Goal: Find specific page/section: Find specific page/section

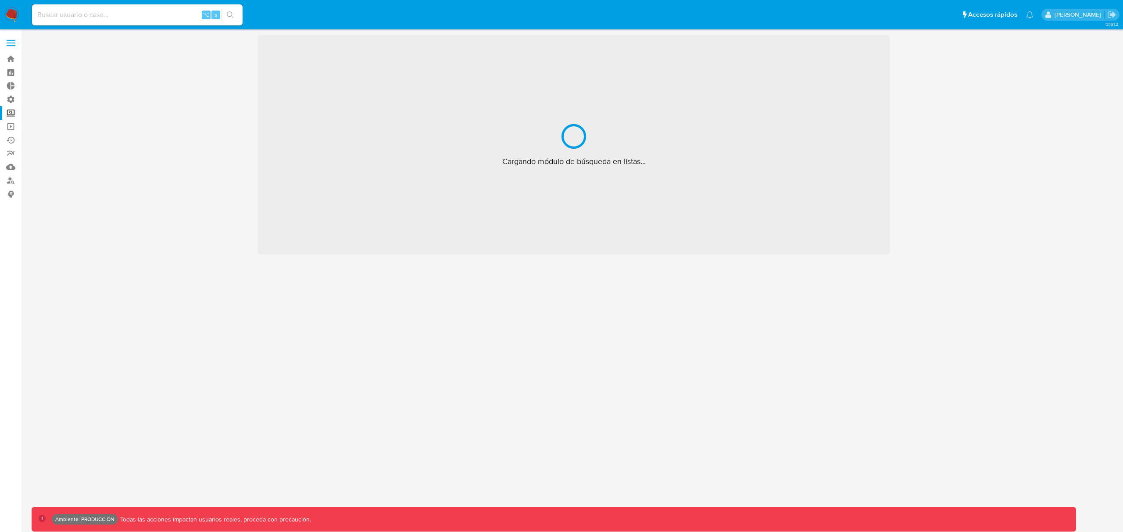
click at [96, 16] on input at bounding box center [137, 14] width 211 height 11
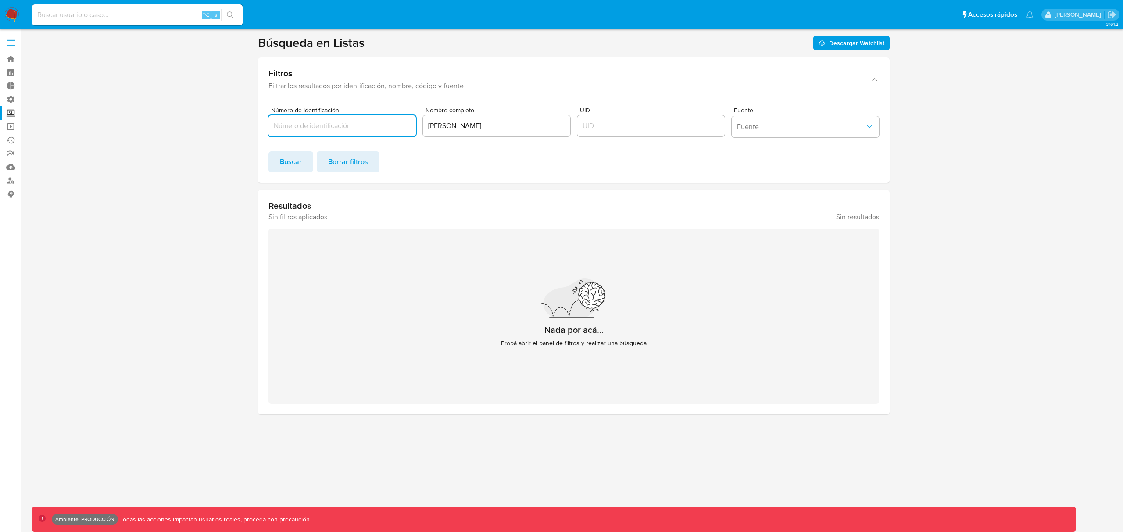
click at [104, 17] on input at bounding box center [137, 14] width 211 height 11
click at [145, 14] on input at bounding box center [137, 14] width 211 height 11
click at [136, 21] on div "⌥ s" at bounding box center [137, 14] width 211 height 21
click at [143, 12] on input at bounding box center [137, 14] width 211 height 11
type input "bologninofer"
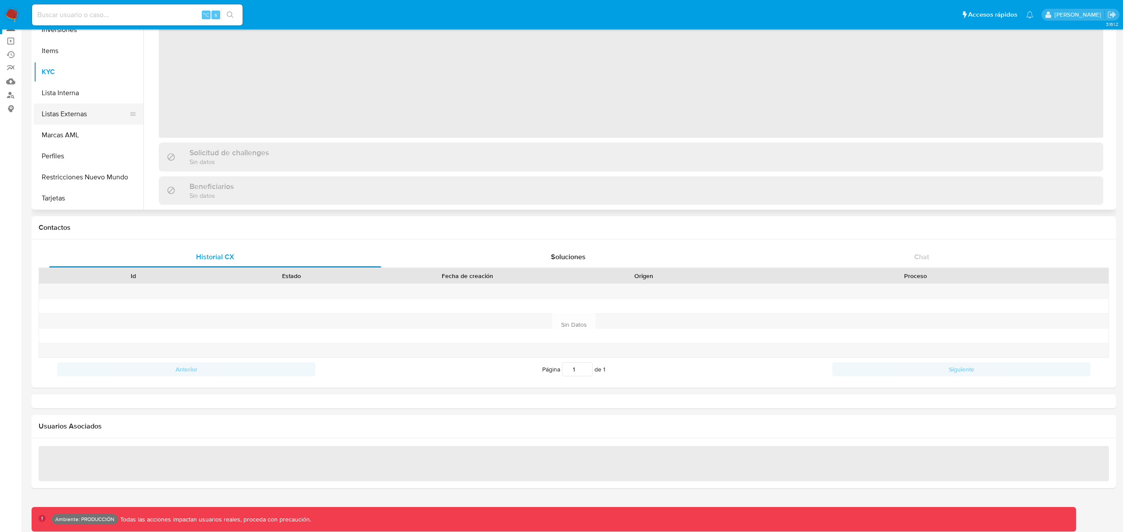
scroll to position [48, 0]
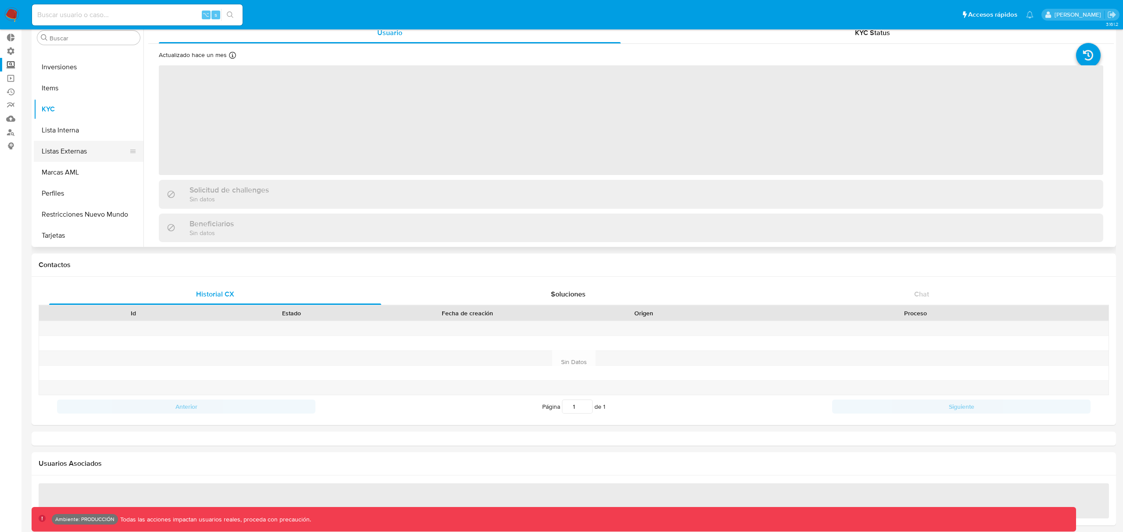
select select "10"
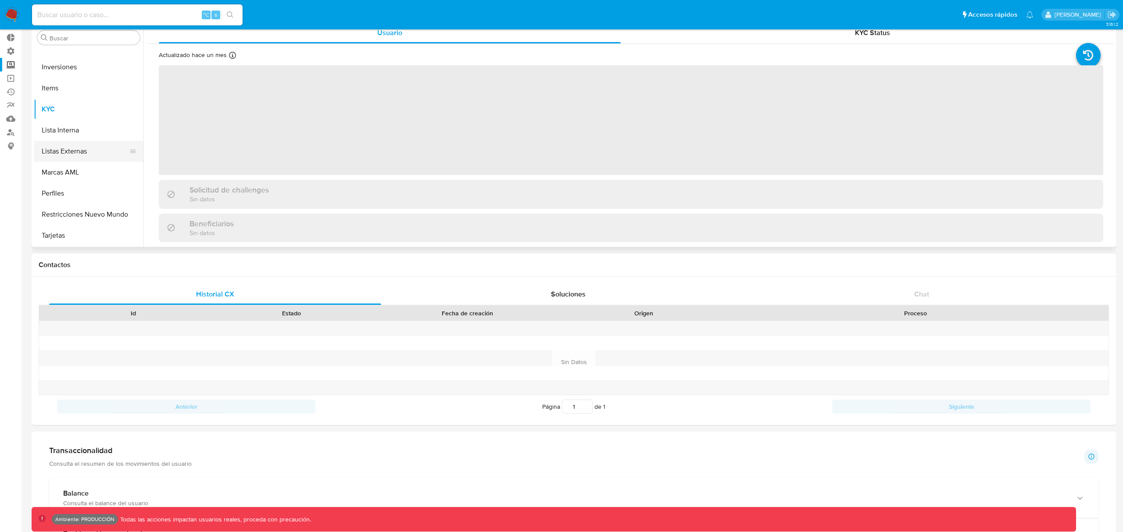
scroll to position [0, 0]
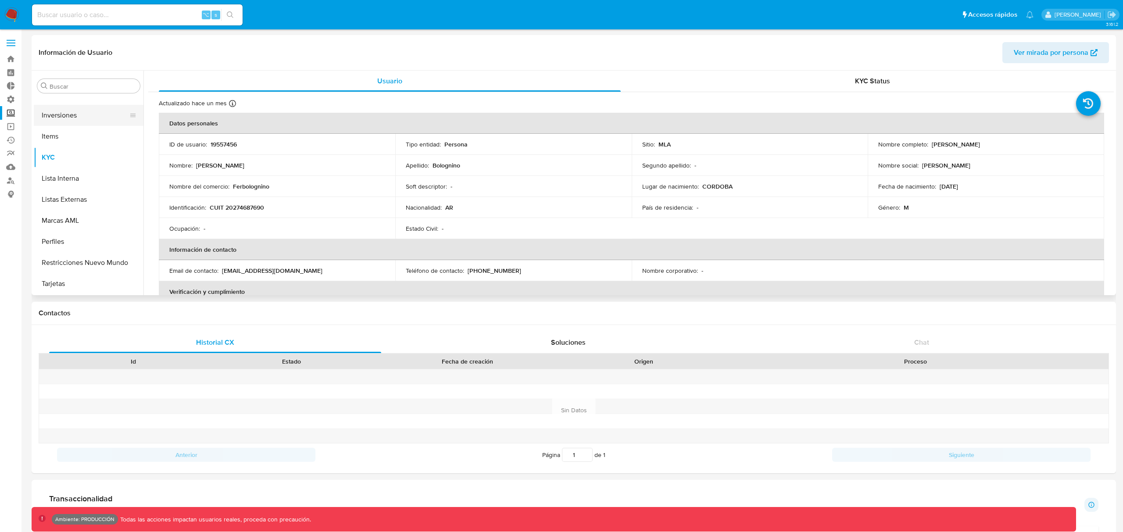
click at [66, 116] on button "Inversiones" at bounding box center [85, 115] width 103 height 21
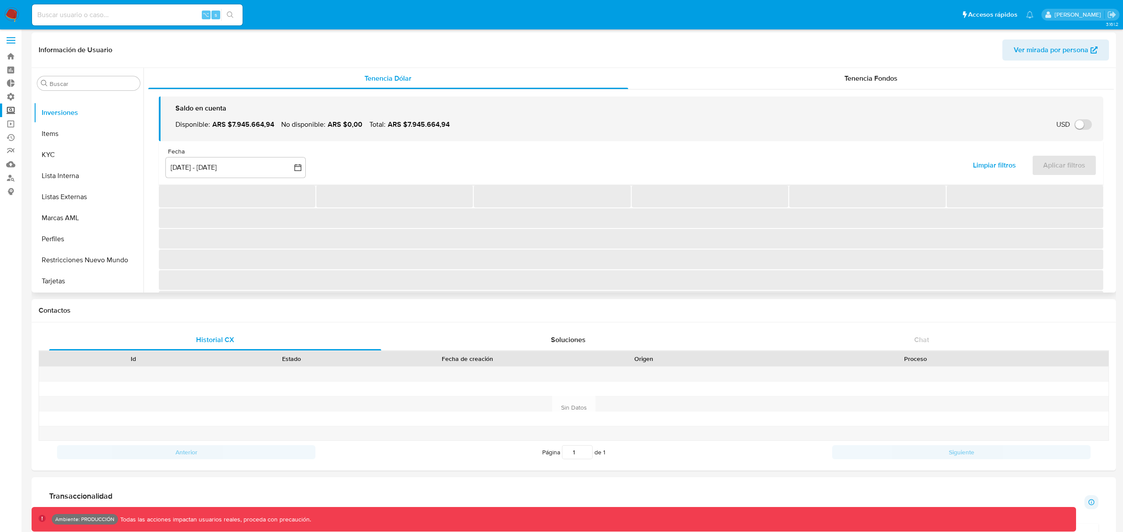
scroll to position [3, 0]
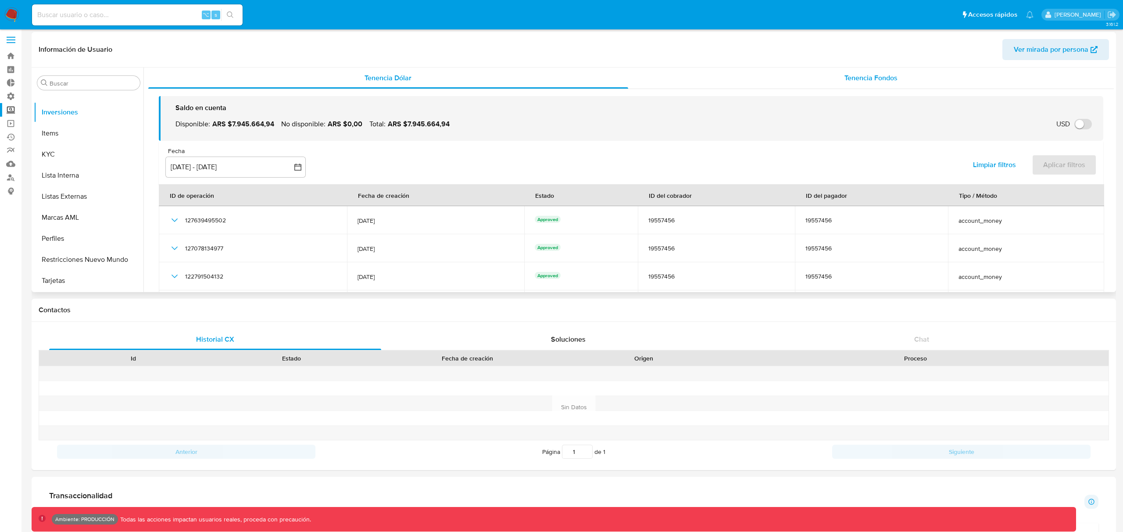
click at [850, 78] on span "Tenencia Fondos" at bounding box center [871, 78] width 53 height 10
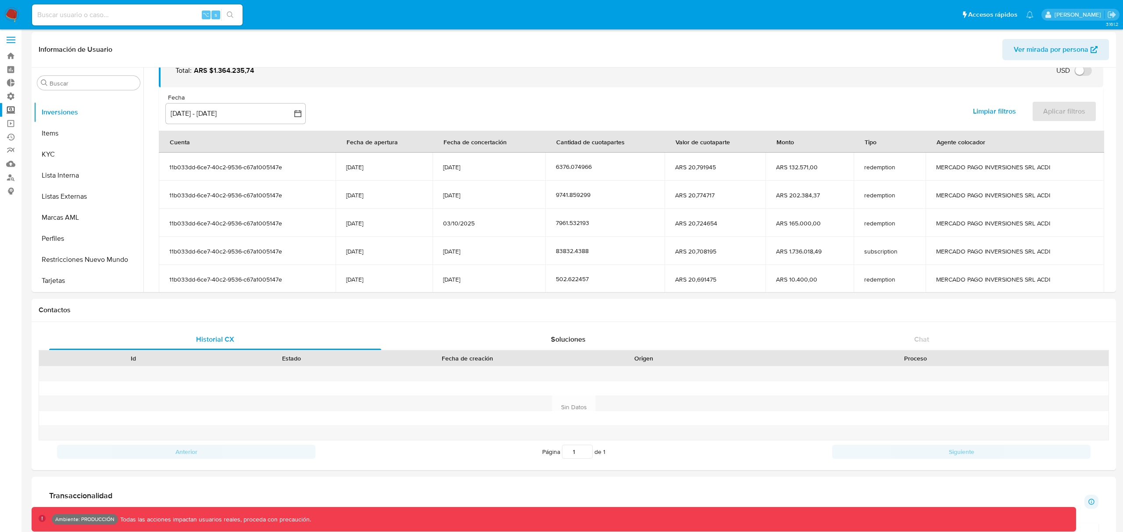
scroll to position [10, 0]
